Goal: Contribute content

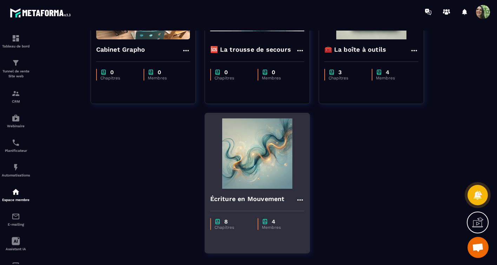
scroll to position [19, 0]
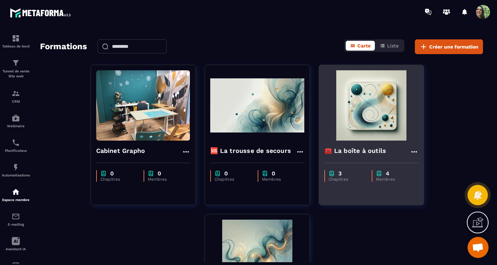
click at [366, 111] on img at bounding box center [371, 105] width 94 height 70
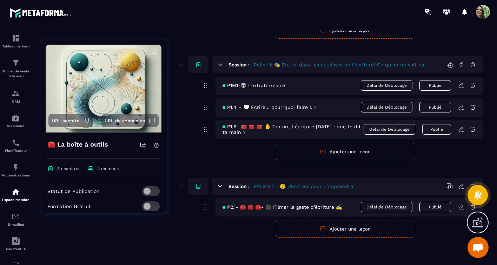
scroll to position [112, 0]
click at [461, 206] on icon at bounding box center [461, 207] width 6 height 6
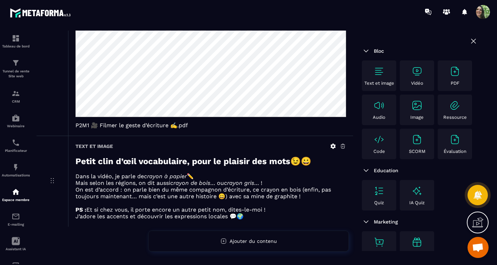
scroll to position [491, 0]
click at [342, 144] on icon at bounding box center [343, 146] width 4 height 5
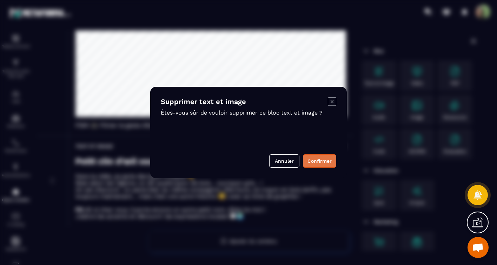
click at [313, 158] on button "Confirmer" at bounding box center [319, 160] width 33 height 13
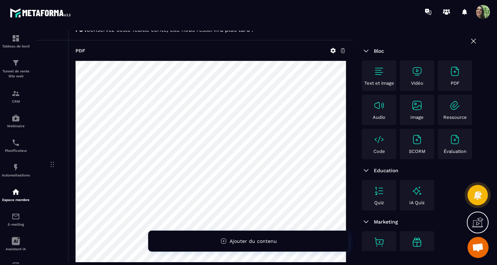
scroll to position [318, 0]
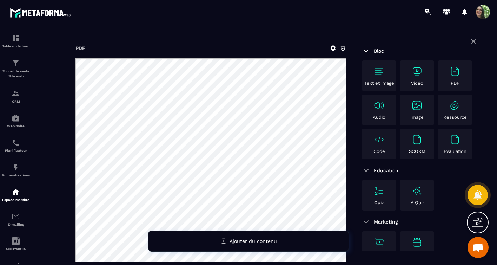
click at [344, 50] on icon at bounding box center [343, 48] width 4 height 5
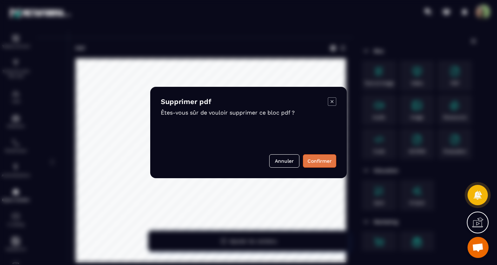
click at [317, 161] on button "Confirmer" at bounding box center [319, 160] width 33 height 13
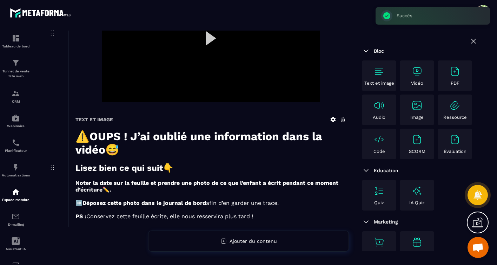
scroll to position [139, 0]
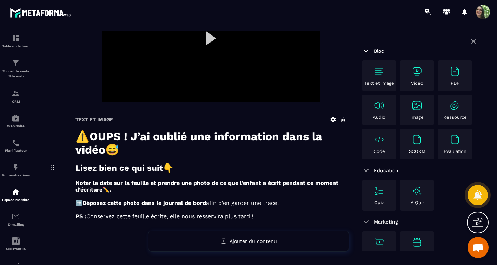
click at [415, 71] on img at bounding box center [416, 71] width 11 height 11
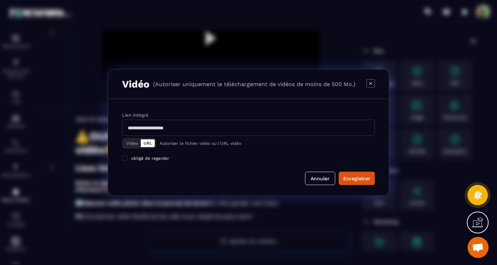
click at [200, 83] on p "(Autoriser uniquement le téléchargement de vidéos de moins de 500 Mo.)" at bounding box center [254, 84] width 203 height 7
click at [372, 85] on icon "Modal window" at bounding box center [370, 83] width 8 height 8
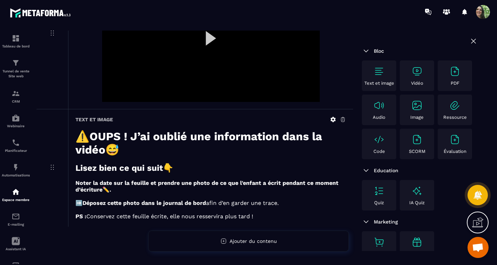
click at [379, 73] on img at bounding box center [378, 71] width 11 height 11
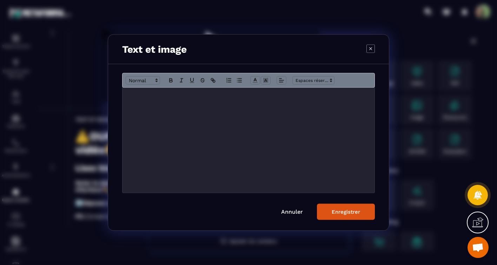
click at [148, 99] on div "Modal window" at bounding box center [248, 140] width 252 height 105
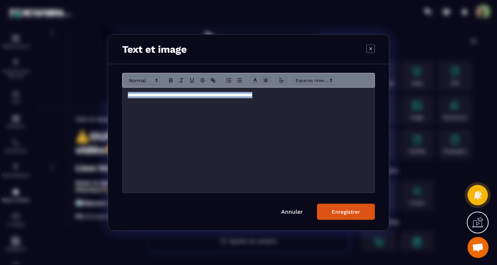
drag, startPoint x: 128, startPoint y: 96, endPoint x: 283, endPoint y: 97, distance: 155.5
click at [283, 97] on p "**********" at bounding box center [248, 95] width 241 height 6
click at [157, 80] on icon "Modal window" at bounding box center [156, 80] width 6 height 6
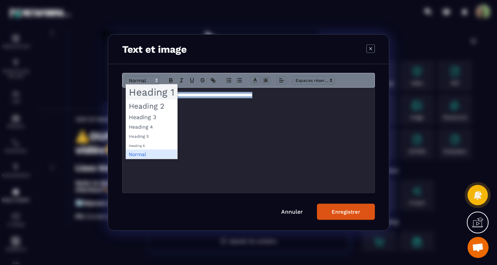
click at [153, 95] on span "Modal window" at bounding box center [151, 92] width 51 height 15
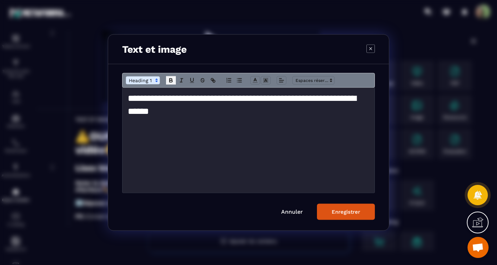
click at [171, 82] on icon "Modal window" at bounding box center [171, 80] width 6 height 6
click at [130, 101] on strong "**********" at bounding box center [242, 105] width 228 height 22
click at [340, 212] on div "Enregistrer" at bounding box center [346, 211] width 28 height 6
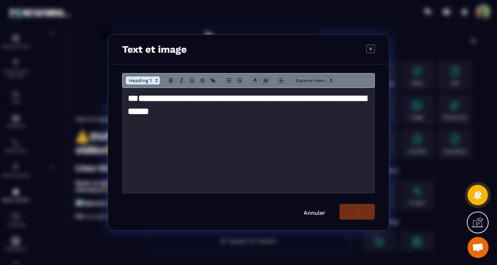
scroll to position [194, 0]
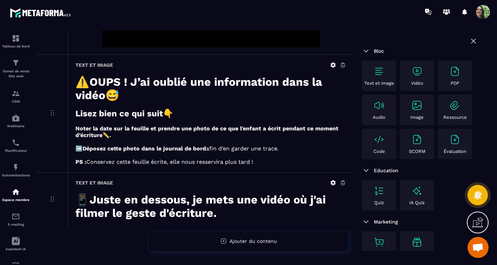
click at [414, 71] on img at bounding box center [416, 71] width 11 height 11
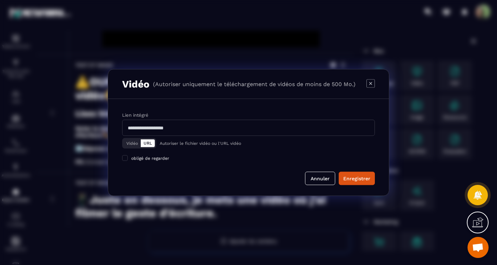
click at [132, 144] on button "Vidéo" at bounding box center [132, 143] width 17 height 8
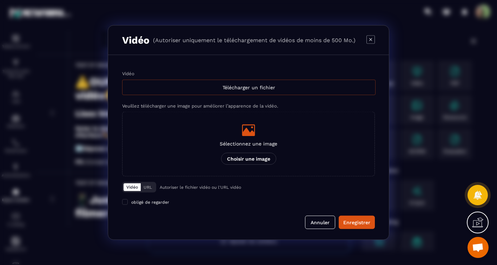
click at [245, 89] on div "Télécharger un fichier" at bounding box center [248, 87] width 253 height 15
click at [0, 0] on input "Vidéo Télécharger un fichier" at bounding box center [0, 0] width 0 height 0
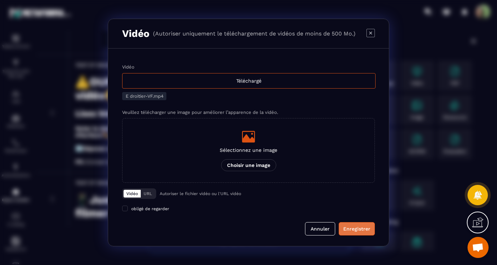
click at [357, 226] on div "Enregistrer" at bounding box center [356, 228] width 27 height 7
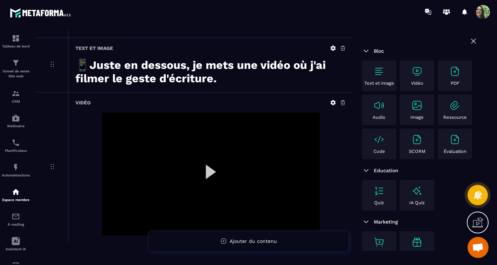
click at [330, 51] on icon at bounding box center [333, 48] width 6 height 6
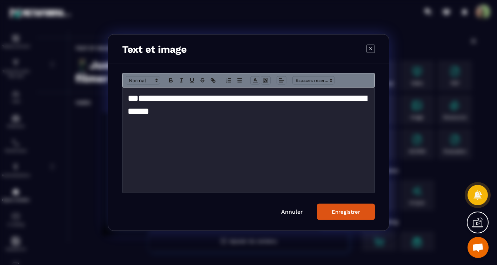
click at [362, 98] on strong "**********" at bounding box center [247, 105] width 239 height 22
click at [356, 211] on div "Enregistrer" at bounding box center [346, 211] width 28 height 6
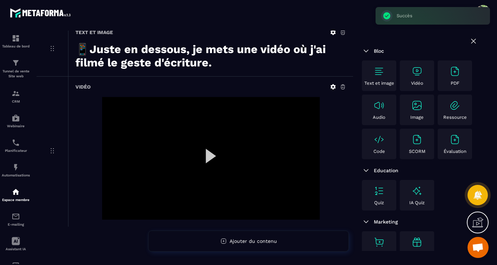
scroll to position [345, 0]
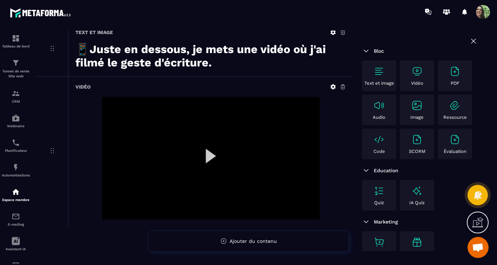
click at [457, 72] on img at bounding box center [454, 71] width 11 height 11
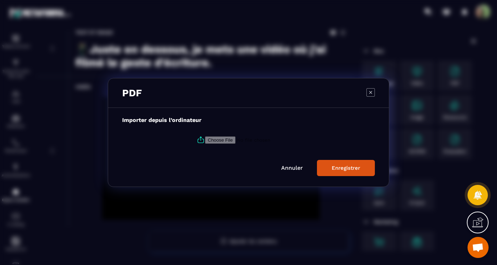
click at [226, 138] on input "Modal window" at bounding box center [252, 139] width 95 height 7
type input "**********"
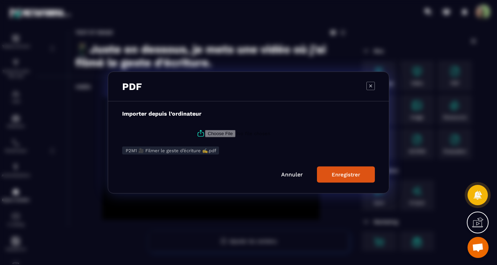
click at [352, 176] on div "Enregistrer" at bounding box center [346, 174] width 28 height 6
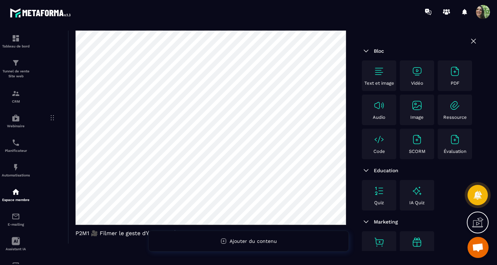
scroll to position [597, 0]
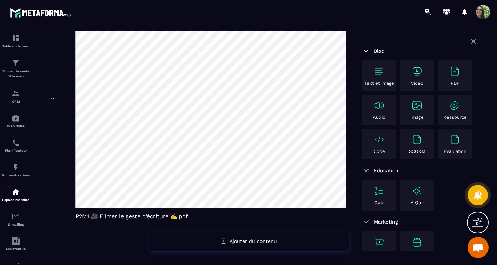
click at [378, 76] on img at bounding box center [378, 71] width 11 height 11
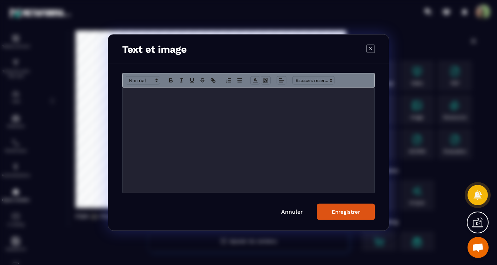
click at [154, 105] on div "Modal window" at bounding box center [248, 140] width 252 height 105
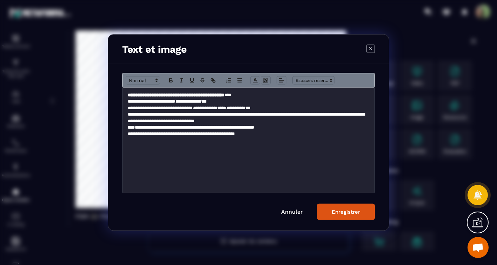
scroll to position [0, 0]
drag, startPoint x: 127, startPoint y: 94, endPoint x: 206, endPoint y: 89, distance: 78.8
click at [256, 94] on p "**********" at bounding box center [248, 95] width 241 height 6
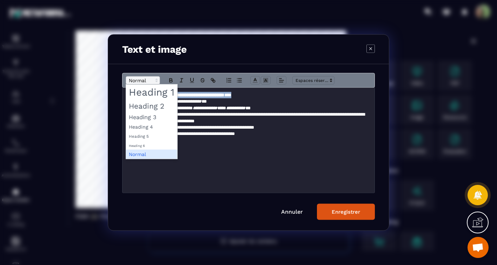
click at [142, 78] on span "Modal window" at bounding box center [143, 80] width 34 height 8
click at [149, 104] on span "Modal window" at bounding box center [151, 106] width 51 height 12
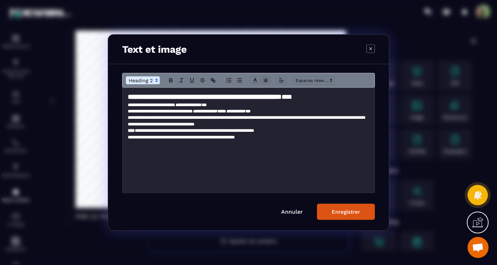
click at [128, 106] on p "**********" at bounding box center [248, 104] width 241 height 6
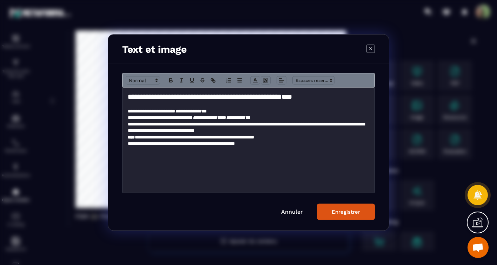
click at [127, 136] on div "**********" at bounding box center [248, 140] width 252 height 105
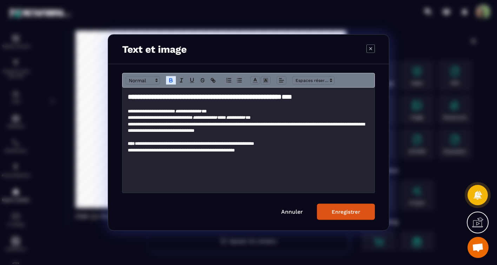
click at [343, 212] on div "Enregistrer" at bounding box center [346, 211] width 28 height 6
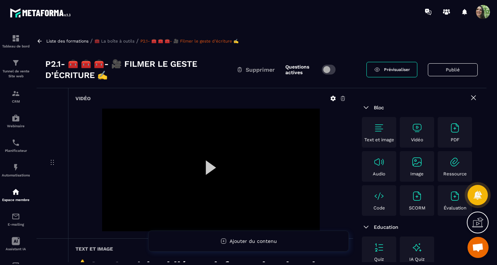
click at [392, 70] on span "Prévisualiser" at bounding box center [397, 69] width 26 height 5
